Goal: Transaction & Acquisition: Download file/media

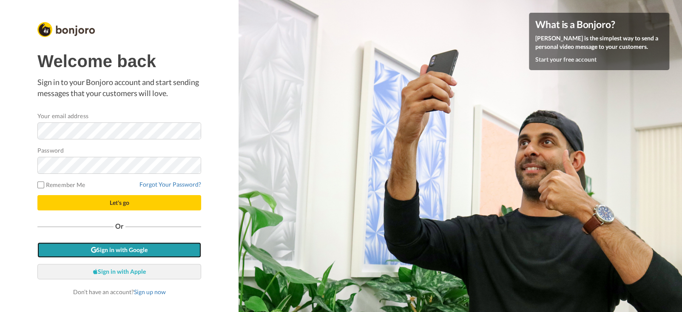
drag, startPoint x: 106, startPoint y: 250, endPoint x: 187, endPoint y: 264, distance: 82.7
click at [106, 250] on link "Sign in with Google" at bounding box center [119, 249] width 164 height 15
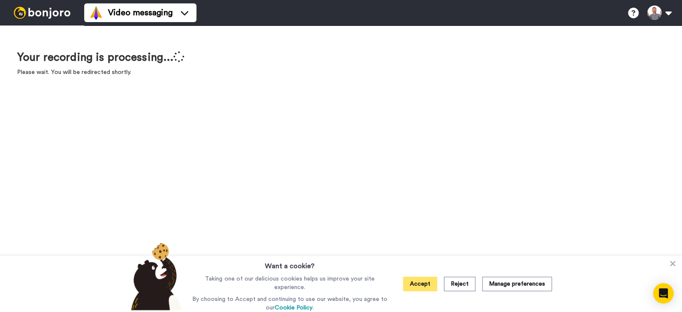
drag, startPoint x: 419, startPoint y: 289, endPoint x: 478, endPoint y: 296, distance: 59.9
click at [419, 289] on button "Accept" at bounding box center [420, 284] width 34 height 14
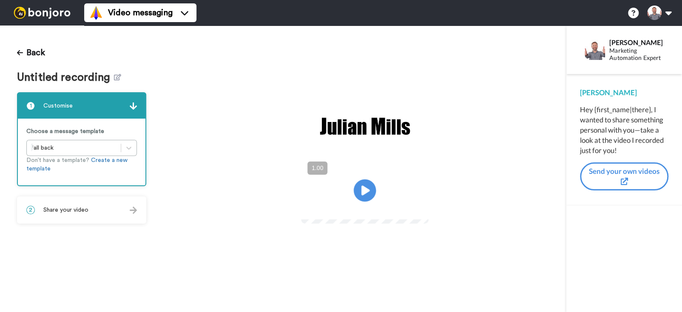
click at [358, 189] on icon at bounding box center [365, 190] width 23 height 23
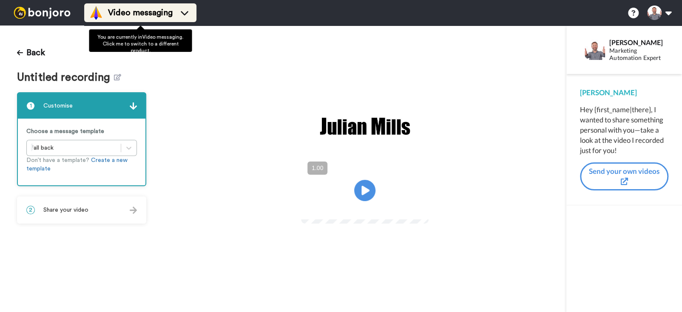
click at [125, 20] on li "Video messaging" at bounding box center [140, 12] width 112 height 19
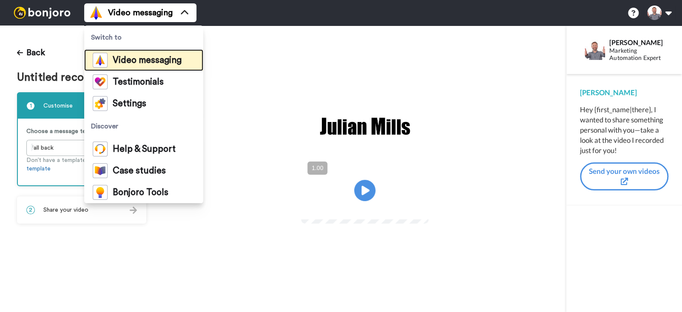
click at [136, 56] on span "Video messaging" at bounding box center [147, 60] width 69 height 9
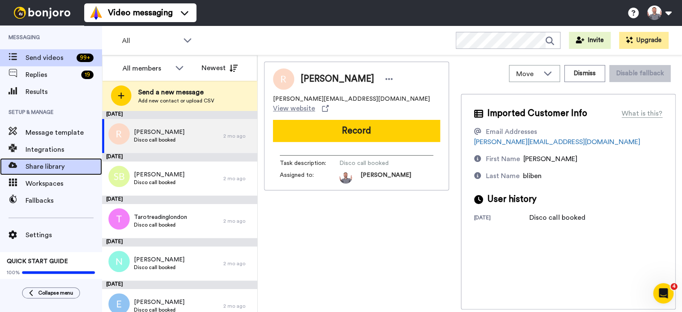
click at [46, 172] on div "Share library" at bounding box center [51, 166] width 102 height 17
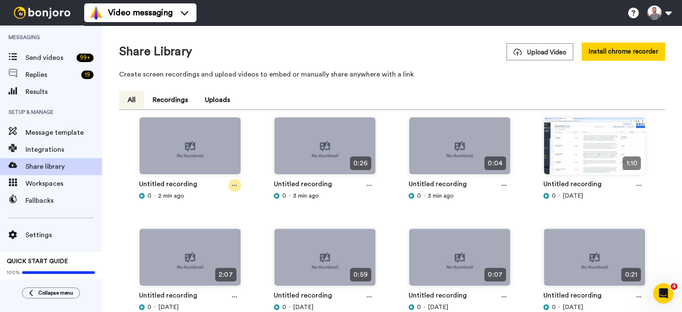
click at [230, 185] on div at bounding box center [234, 185] width 13 height 13
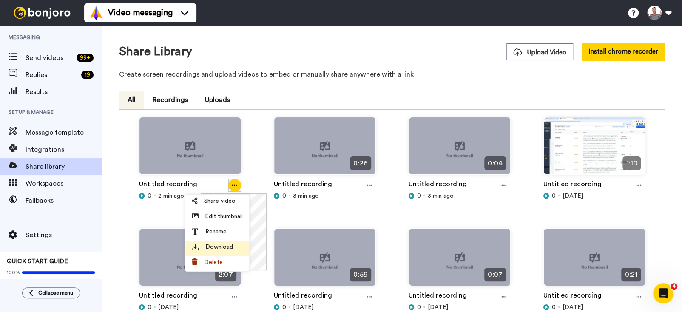
click at [227, 247] on span "Download" at bounding box center [219, 247] width 28 height 9
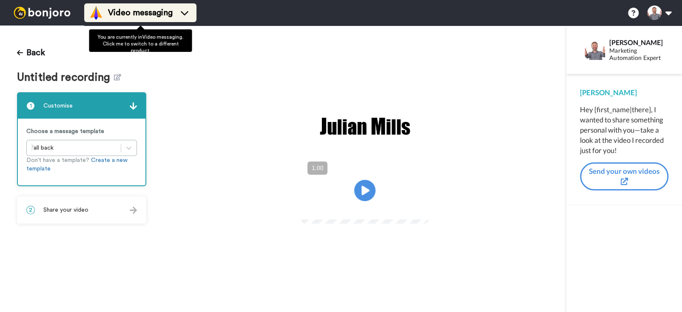
click at [129, 7] on span "Video messaging" at bounding box center [140, 13] width 65 height 12
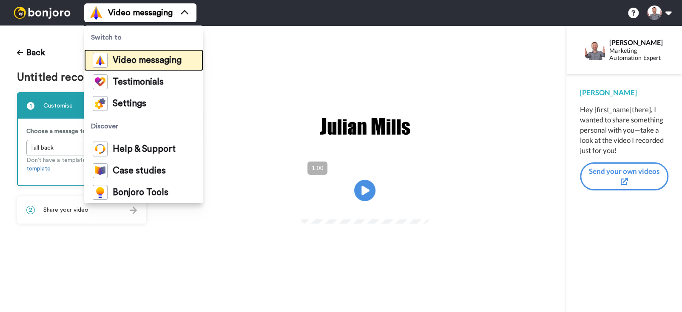
click at [144, 63] on span "Video messaging" at bounding box center [147, 60] width 69 height 9
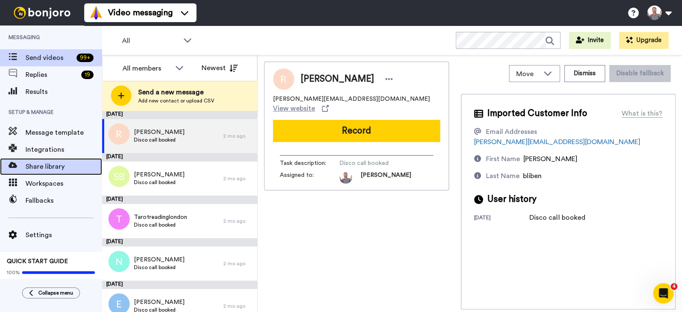
click at [43, 171] on span "Share library" at bounding box center [64, 167] width 77 height 10
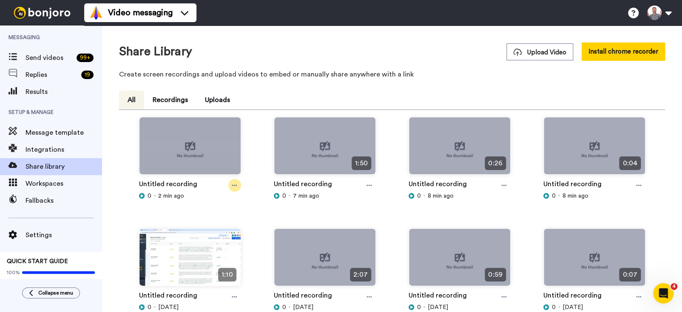
click at [234, 185] on icon at bounding box center [234, 185] width 5 height 1
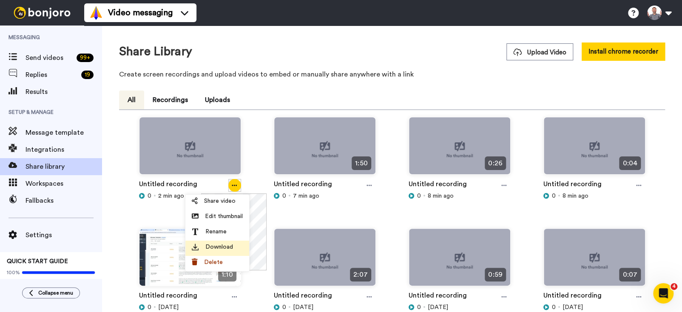
click at [221, 246] on span "Download" at bounding box center [219, 247] width 28 height 9
